Goal: Information Seeking & Learning: Compare options

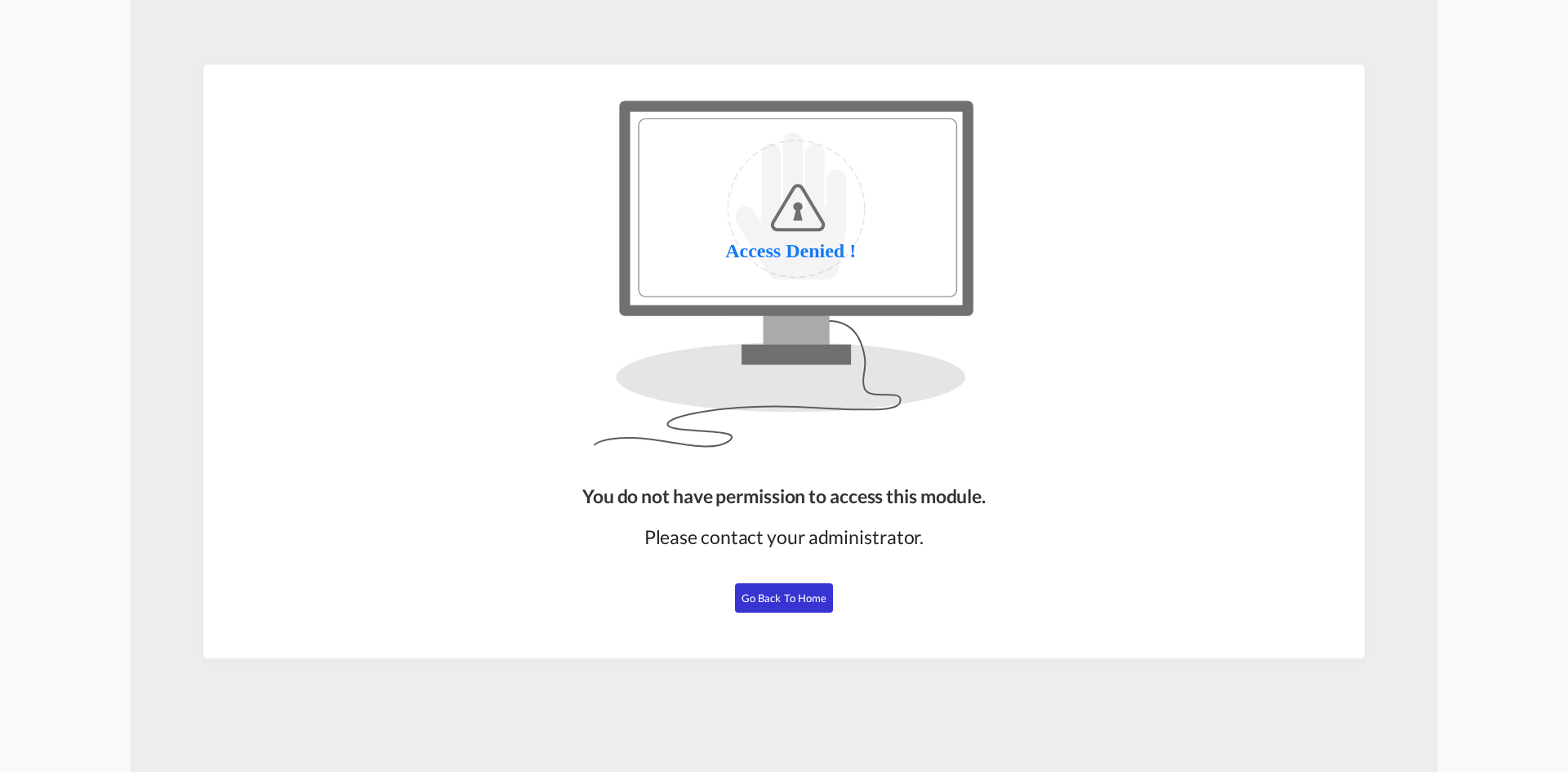
click at [787, 598] on span "Go Back to Home" at bounding box center [784, 598] width 86 height 13
